Goal: Use online tool/utility: Utilize a website feature to perform a specific function

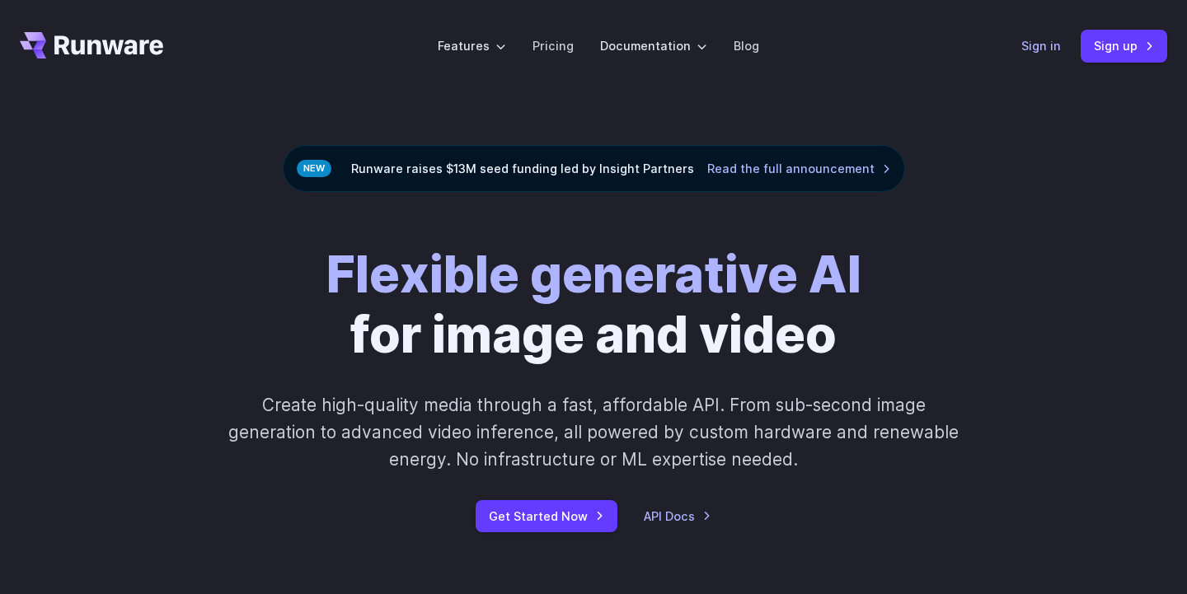
click at [1050, 47] on link "Sign in" at bounding box center [1041, 45] width 40 height 19
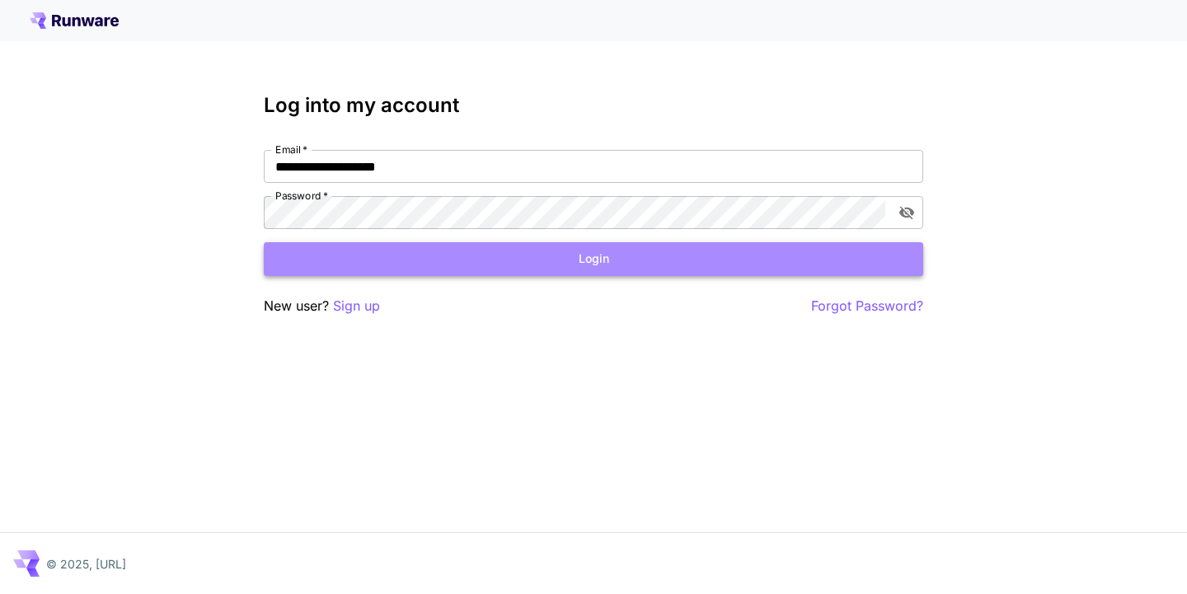
click at [767, 257] on button "Login" at bounding box center [593, 259] width 659 height 34
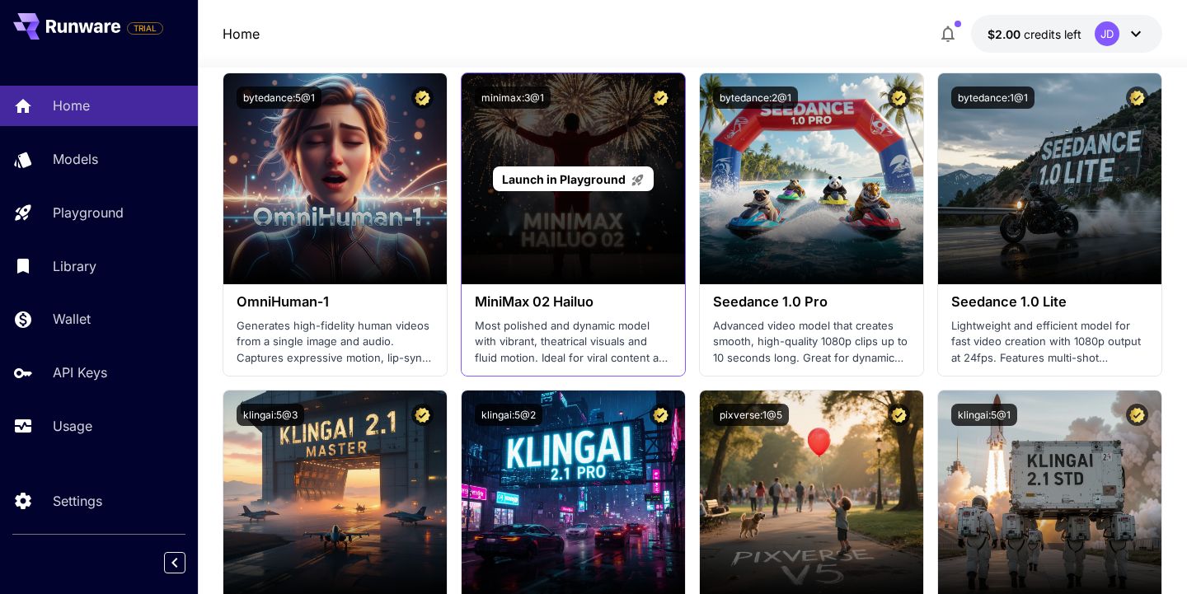
scroll to position [466, 0]
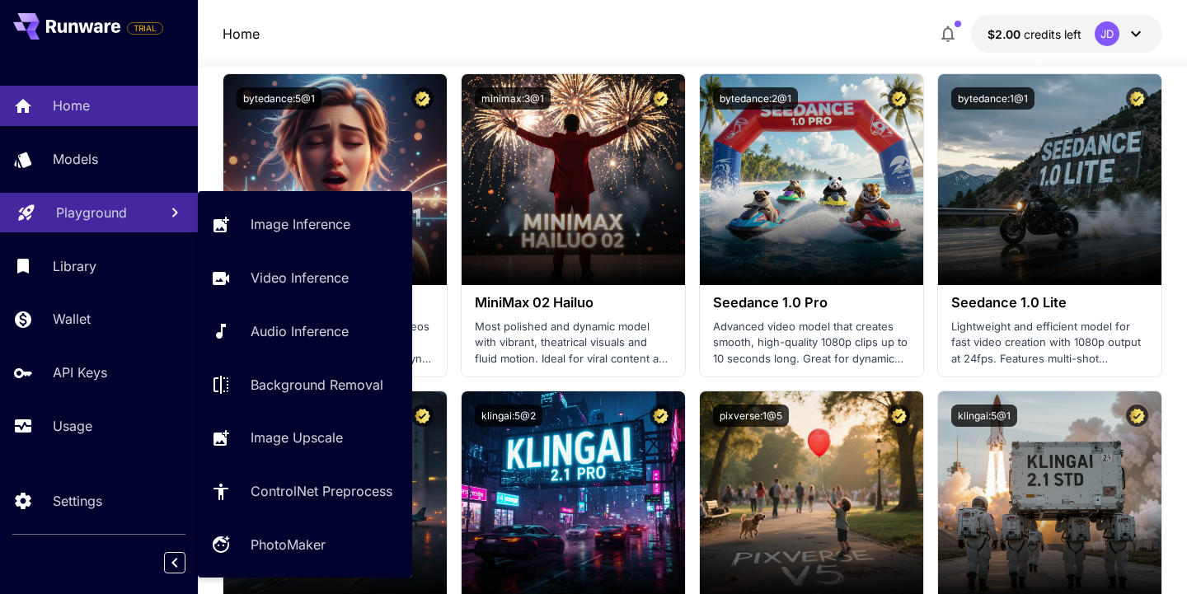
click at [107, 212] on p "Playground" at bounding box center [91, 213] width 71 height 20
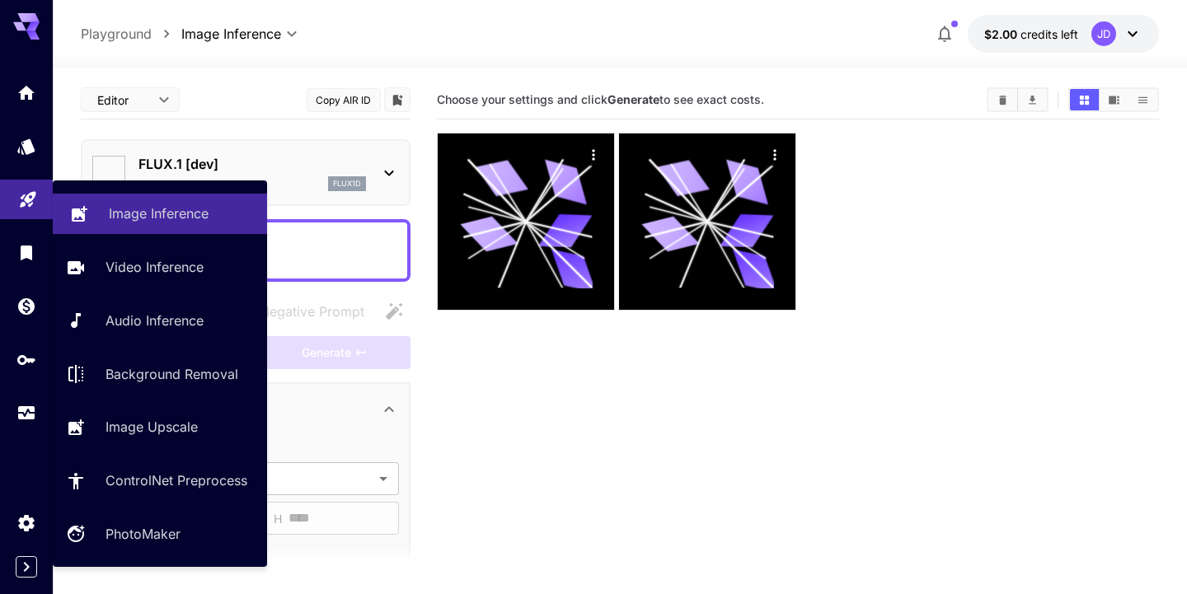
type input "**********"
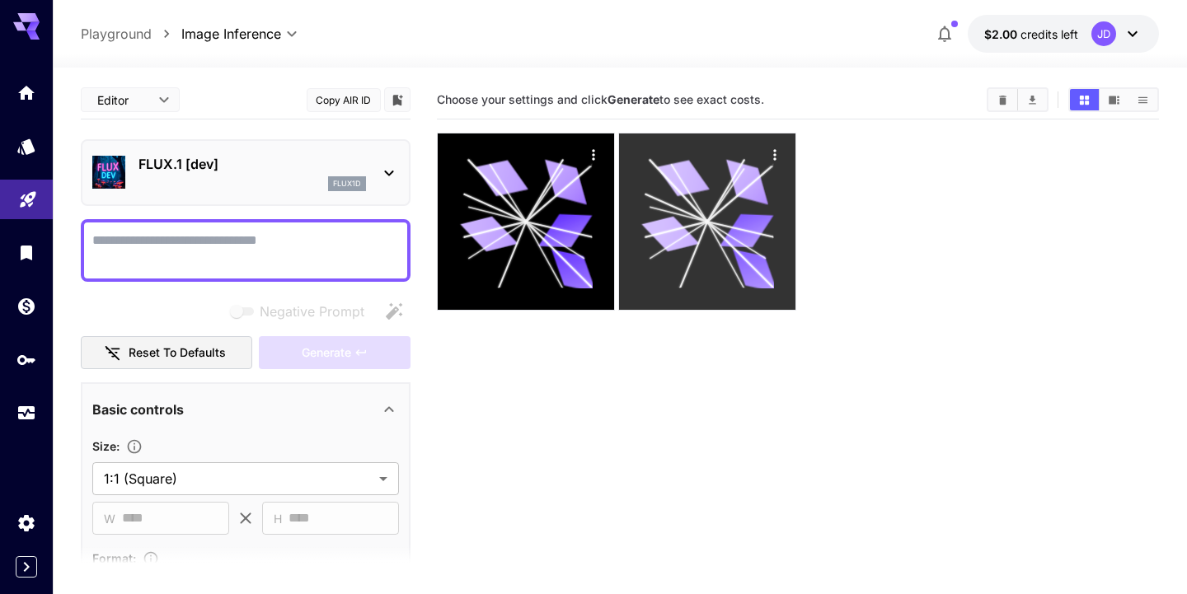
click at [690, 202] on icon at bounding box center [678, 191] width 58 height 62
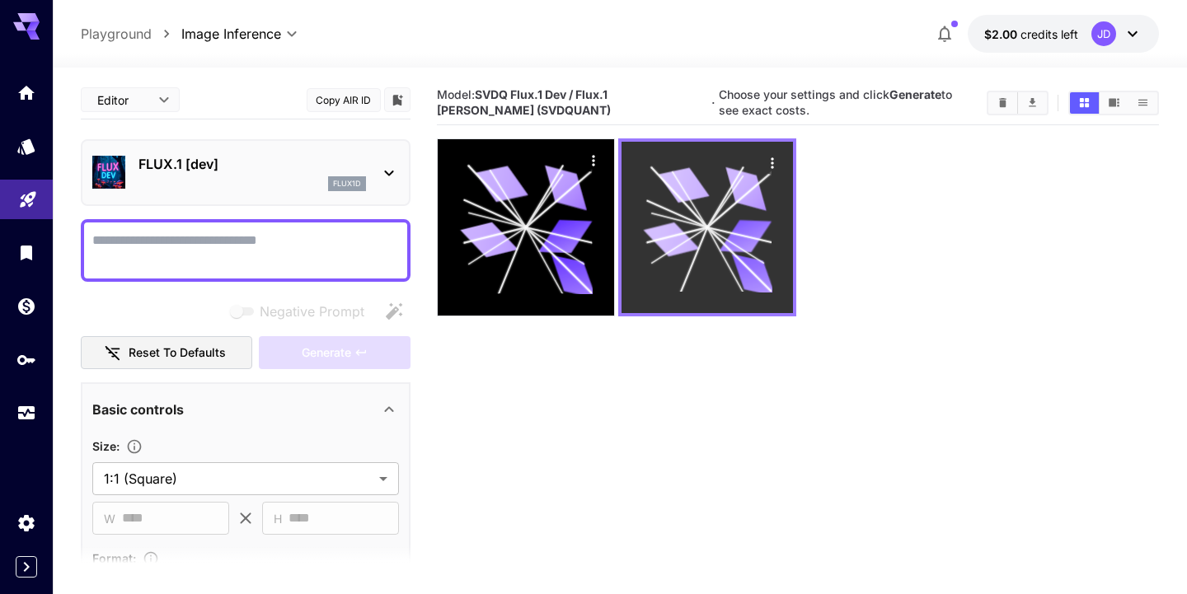
click at [690, 202] on icon at bounding box center [707, 227] width 129 height 129
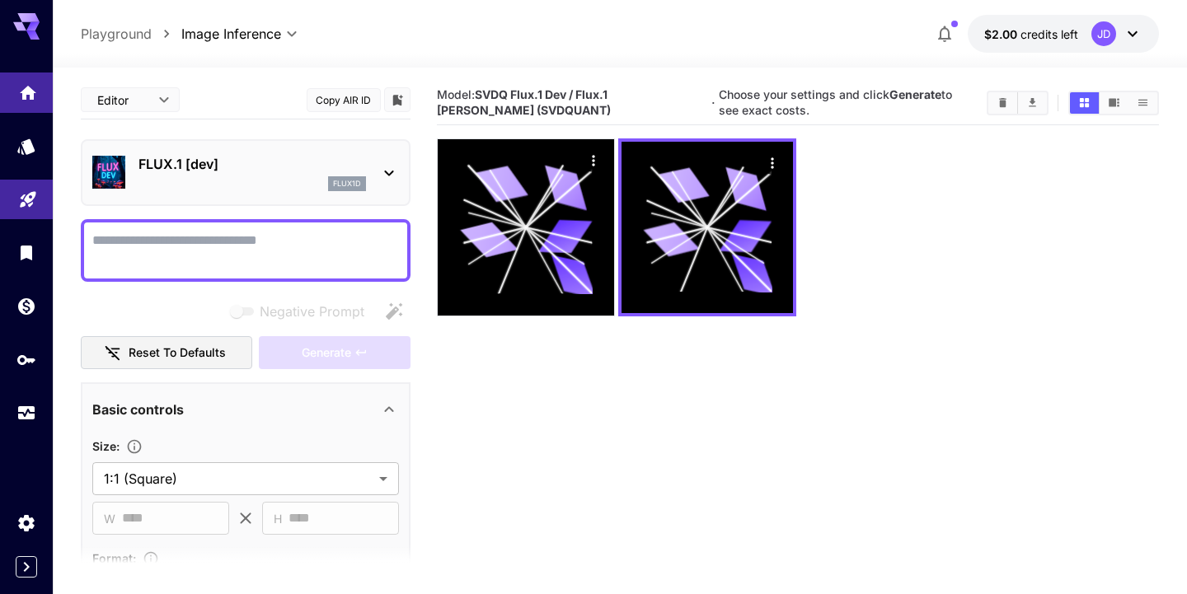
click at [26, 98] on icon "Home" at bounding box center [28, 88] width 20 height 20
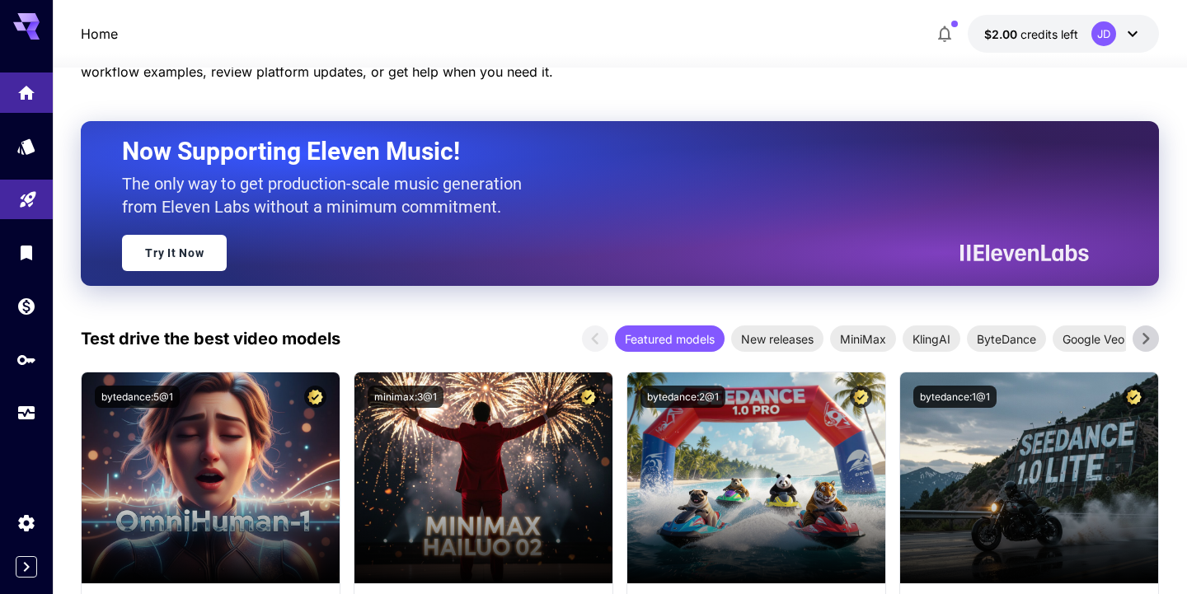
scroll to position [185, 0]
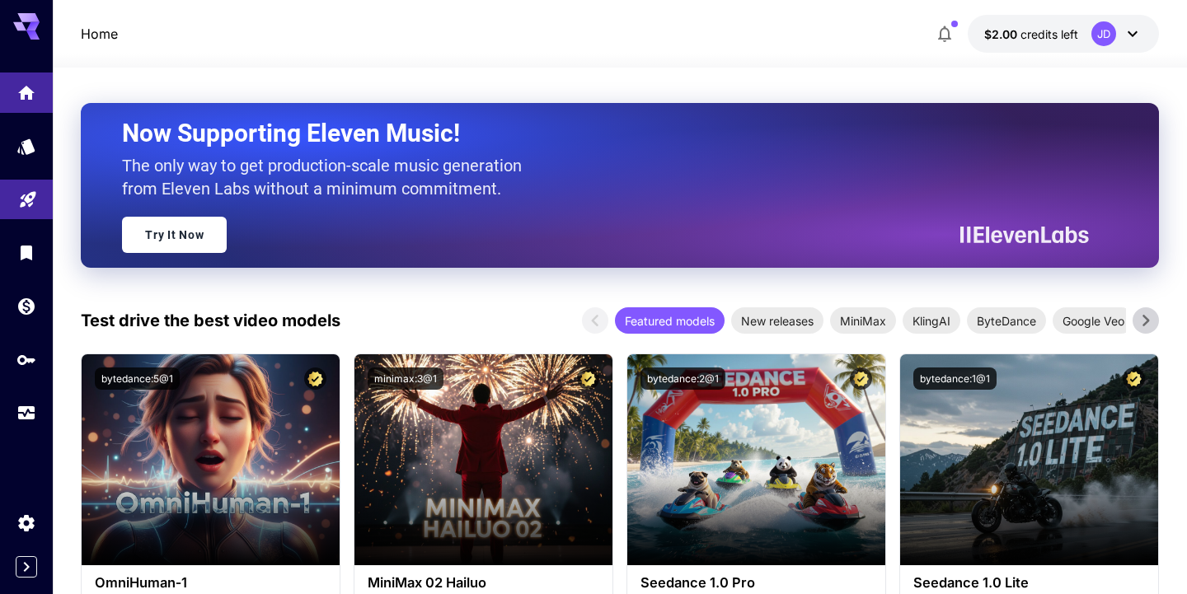
click at [1144, 320] on icon at bounding box center [1145, 320] width 25 height 25
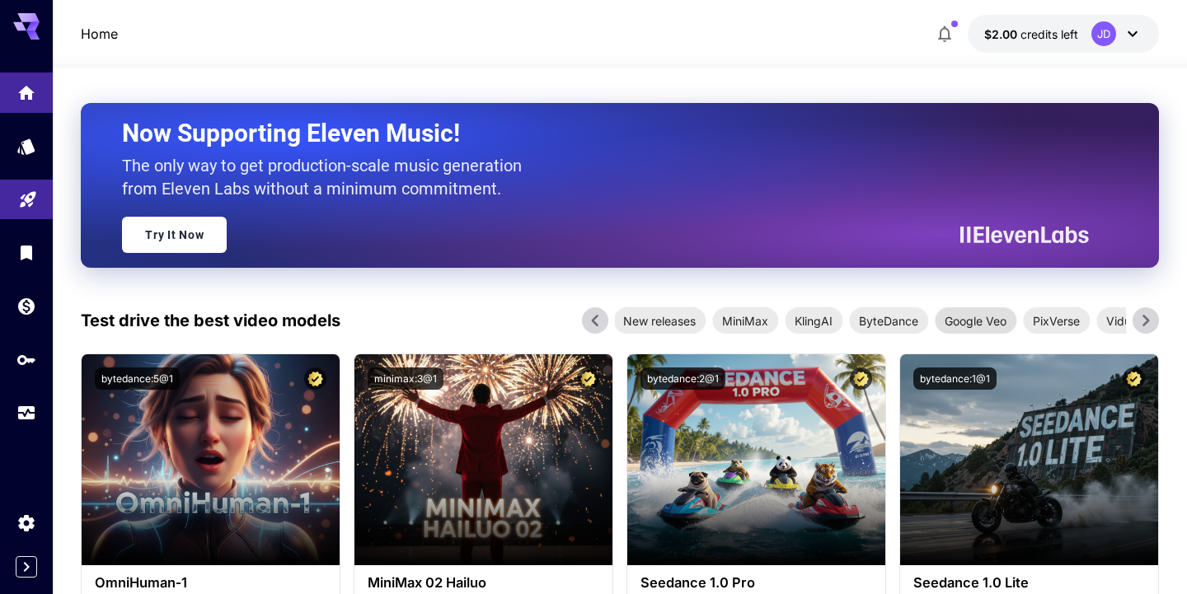
click at [973, 320] on span "Google Veo" at bounding box center [976, 320] width 82 height 17
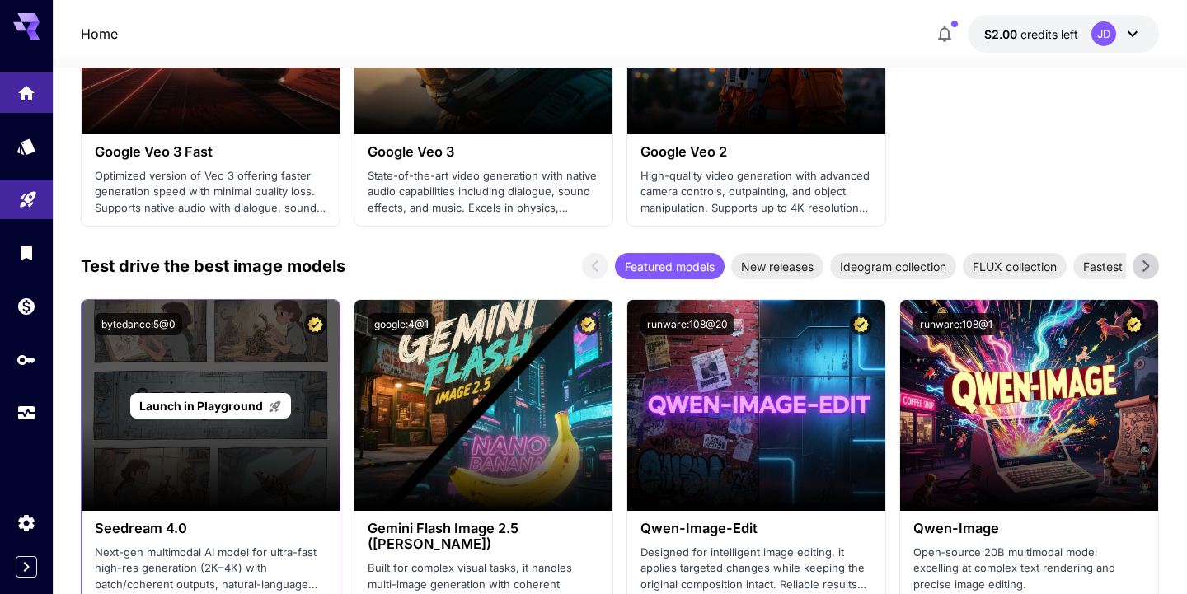
scroll to position [622, 0]
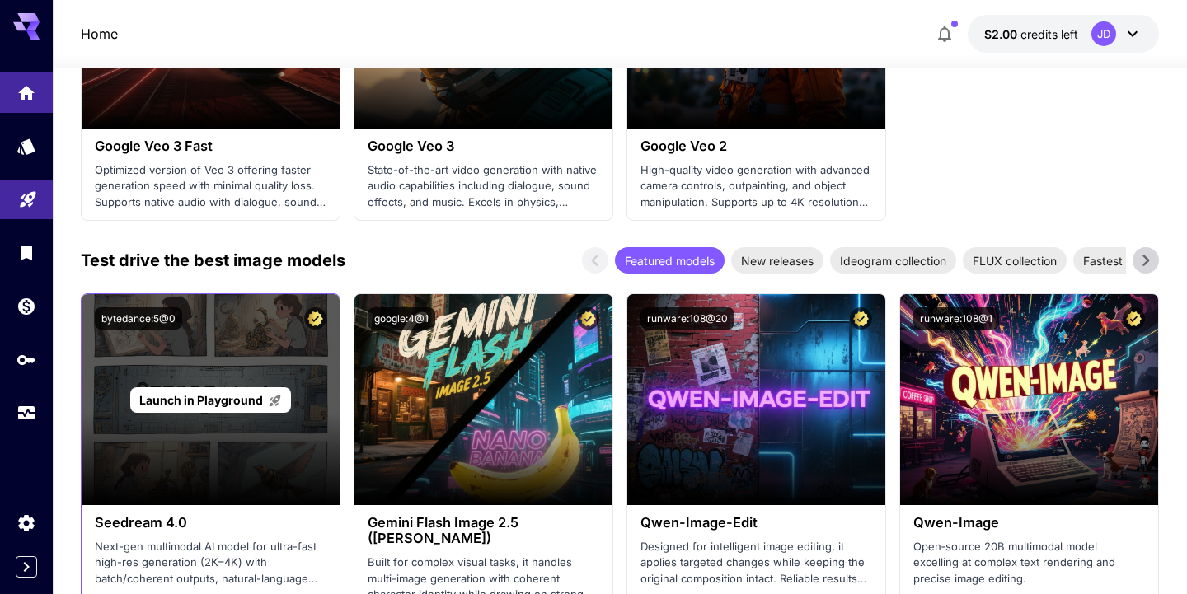
click at [238, 463] on div "Launch in Playground" at bounding box center [211, 399] width 258 height 211
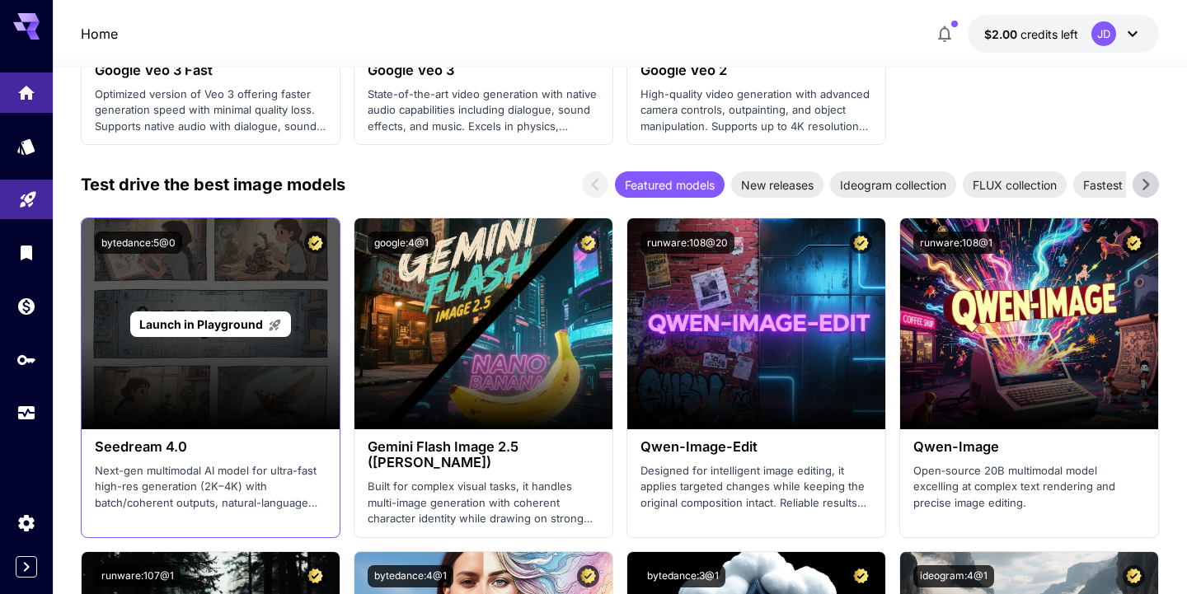
click at [199, 331] on p "Launch in Playground" at bounding box center [210, 324] width 143 height 17
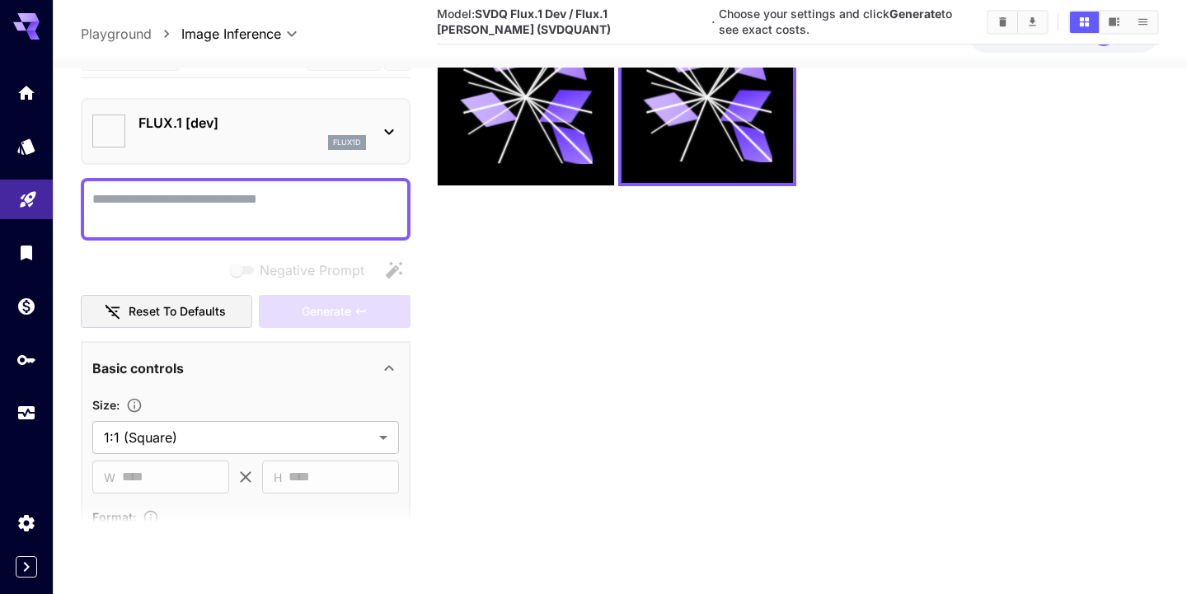
type input "**********"
